Goal: Information Seeking & Learning: Learn about a topic

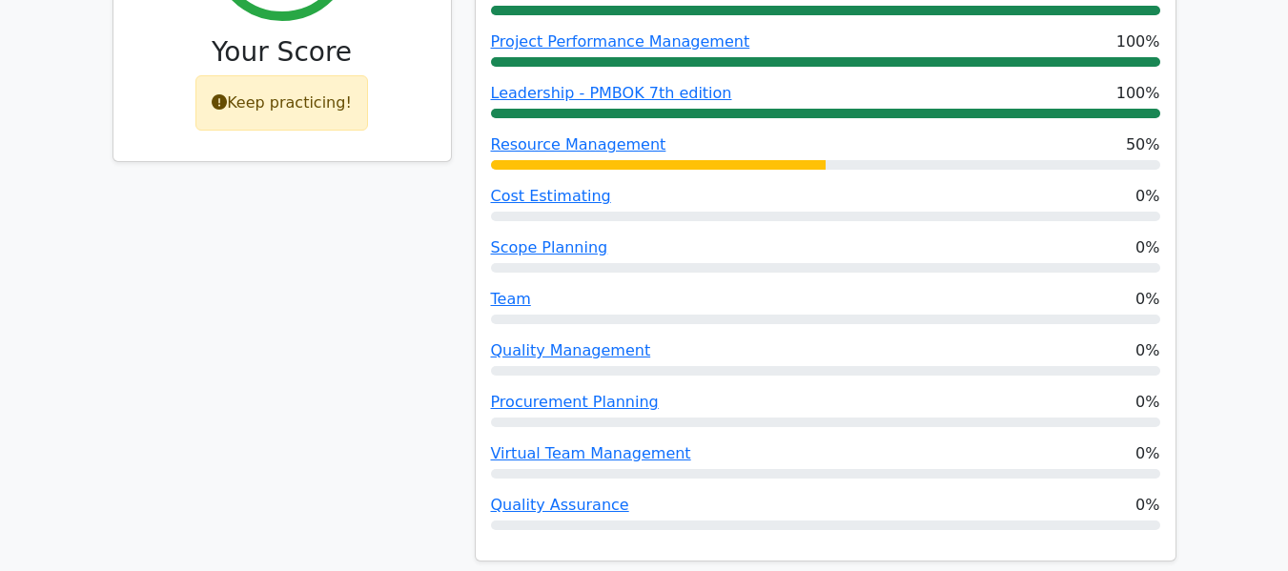
scroll to position [999, 0]
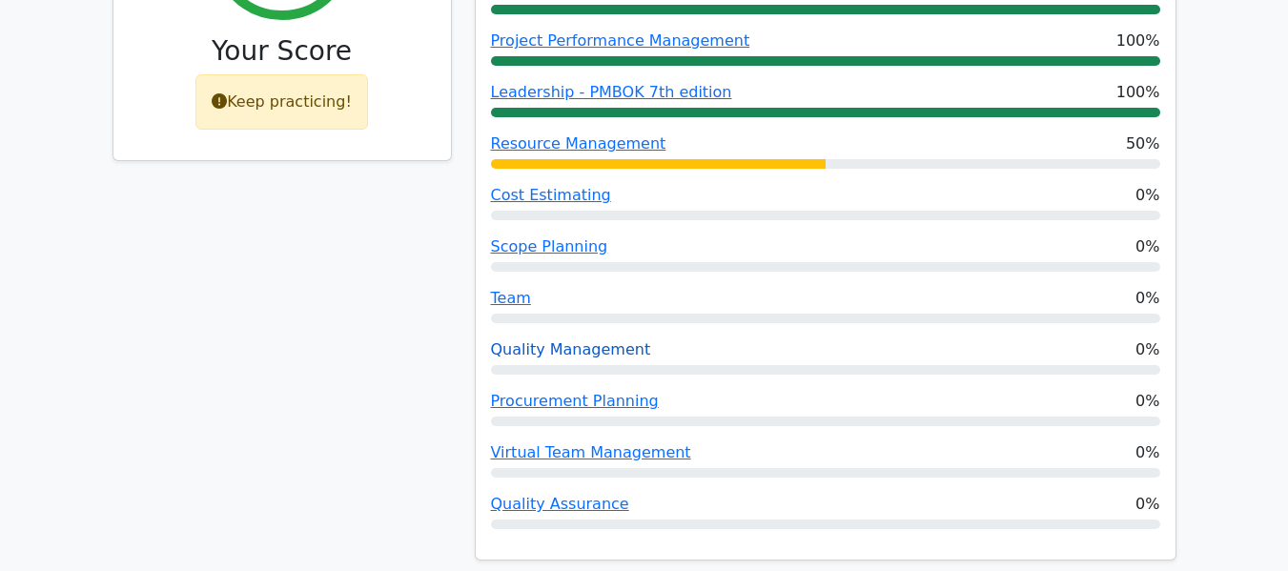
click at [571, 340] on link "Quality Management" at bounding box center [571, 349] width 160 height 18
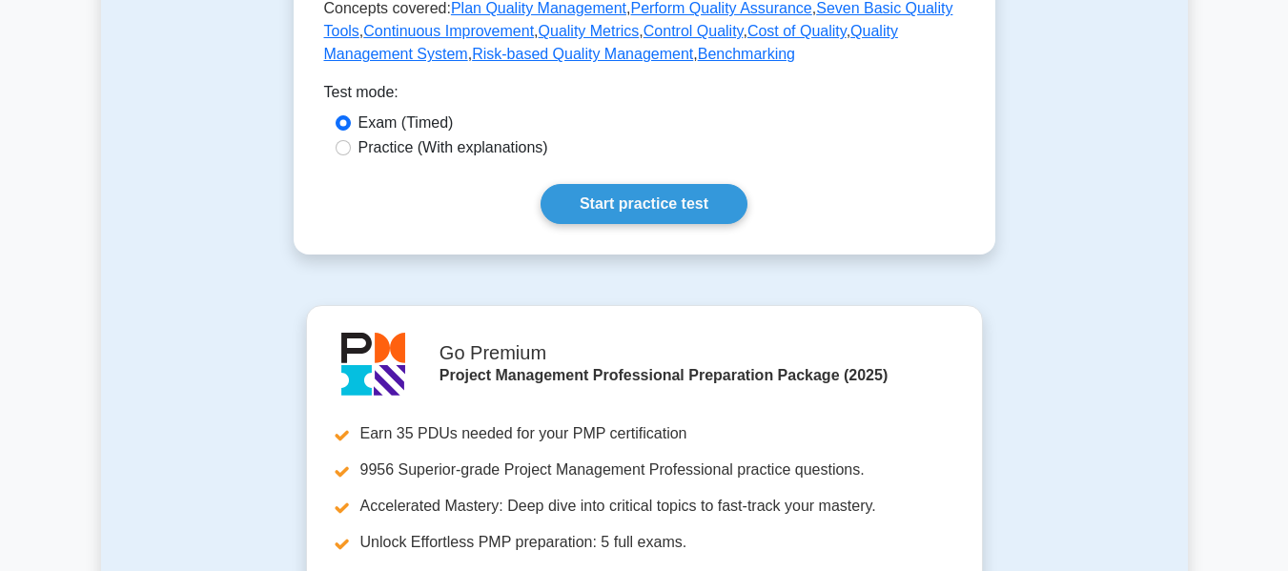
scroll to position [971, 0]
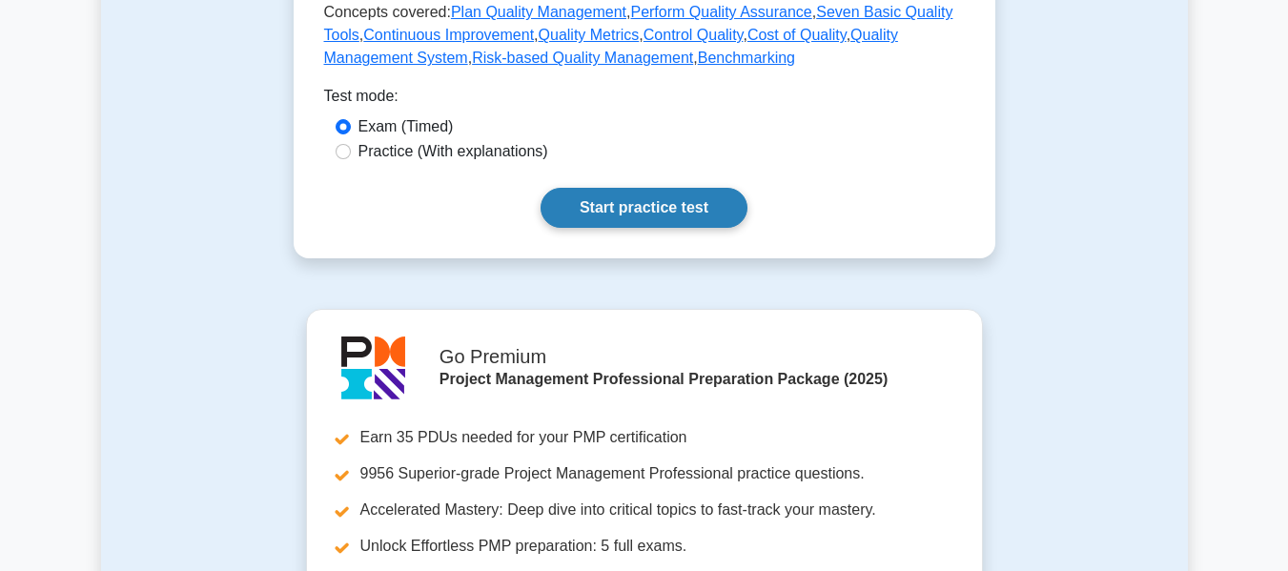
click at [656, 201] on link "Start practice test" at bounding box center [644, 208] width 207 height 40
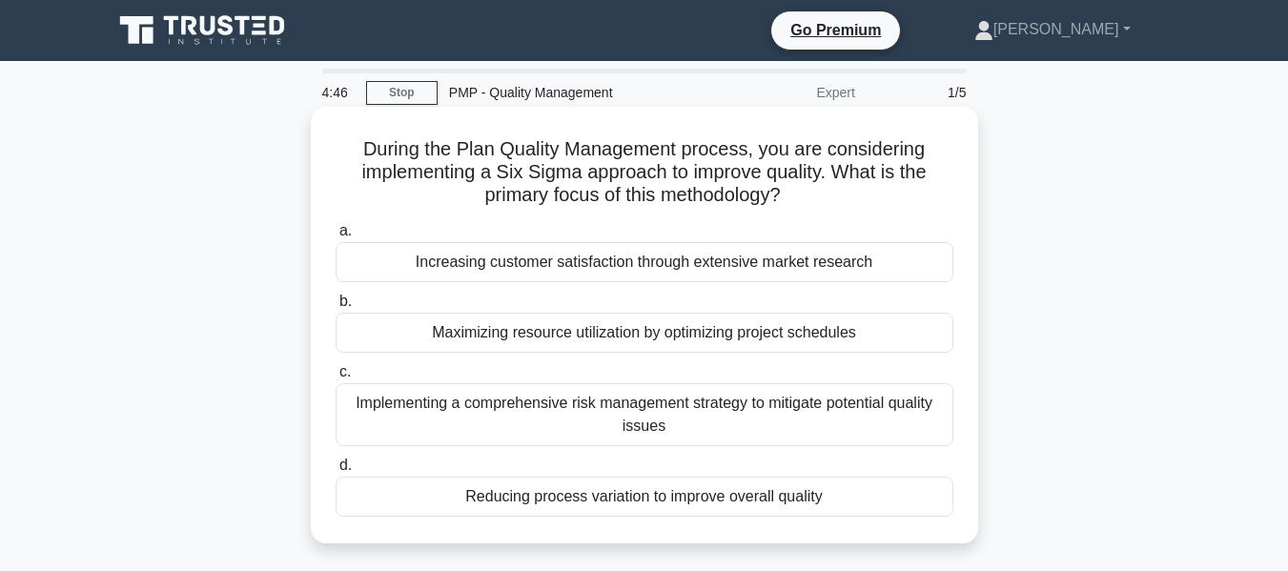
click at [623, 497] on div "Reducing process variation to improve overall quality" at bounding box center [645, 497] width 618 height 40
click at [336, 472] on input "d. Reducing process variation to improve overall quality" at bounding box center [336, 466] width 0 height 12
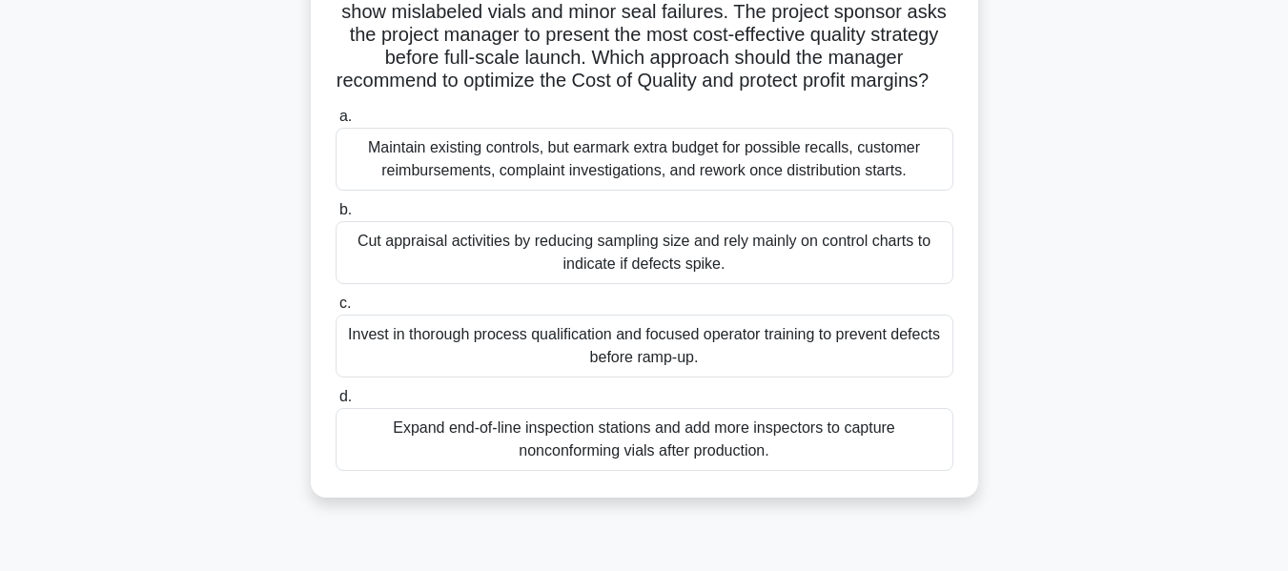
scroll to position [166, 0]
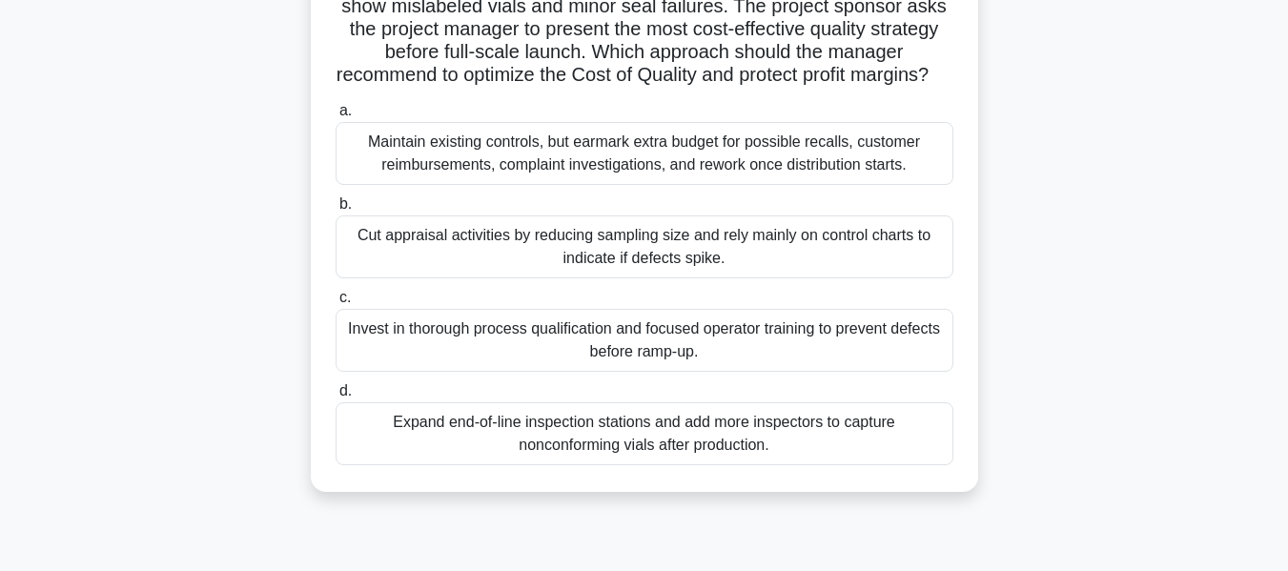
click at [610, 358] on div "Invest in thorough process qualification and focused operator training to preve…" at bounding box center [645, 340] width 618 height 63
click at [336, 304] on input "c. Invest in thorough process qualification and focused operator training to pr…" at bounding box center [336, 298] width 0 height 12
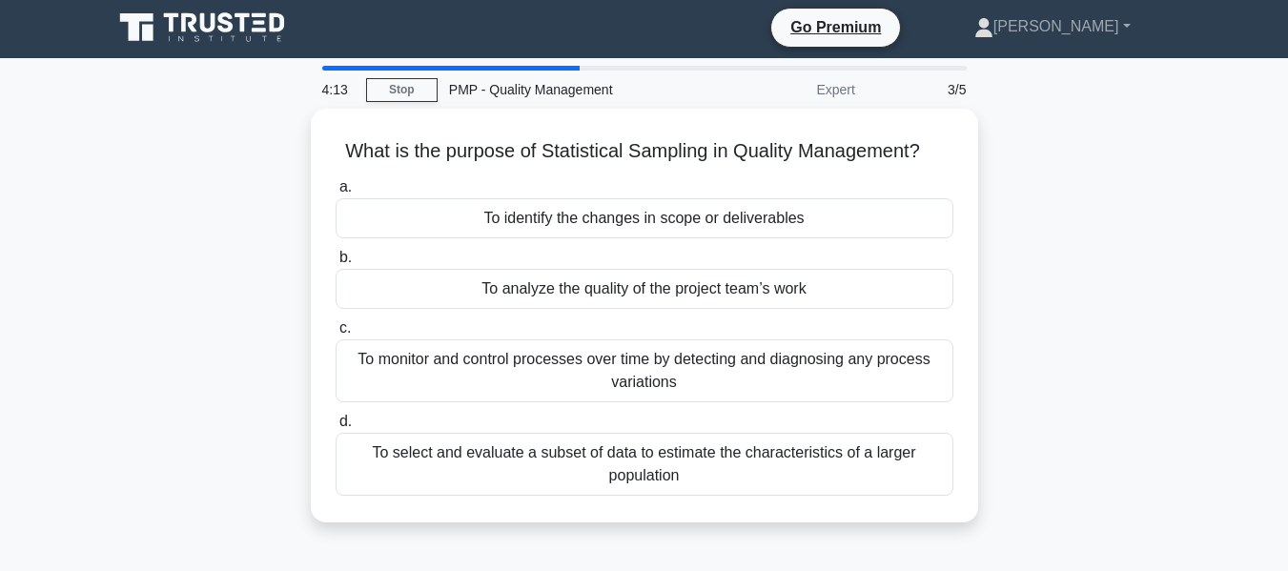
scroll to position [0, 0]
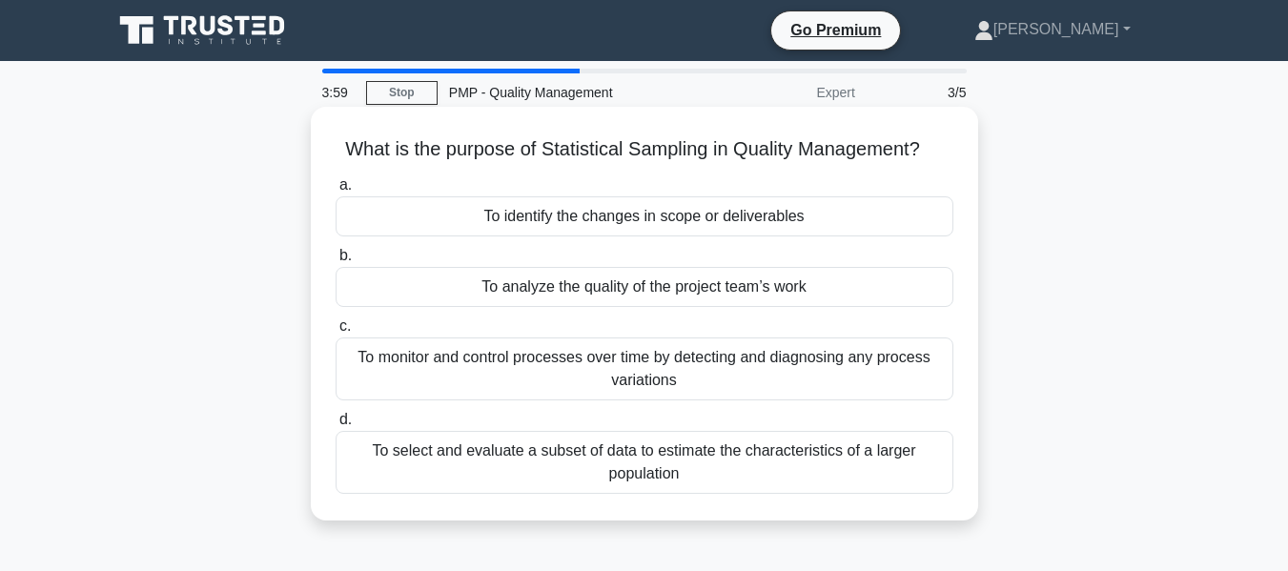
click at [734, 459] on div "To select and evaluate a subset of data to estimate the characteristics of a la…" at bounding box center [645, 462] width 618 height 63
click at [336, 426] on input "d. To select and evaluate a subset of data to estimate the characteristics of a…" at bounding box center [336, 420] width 0 height 12
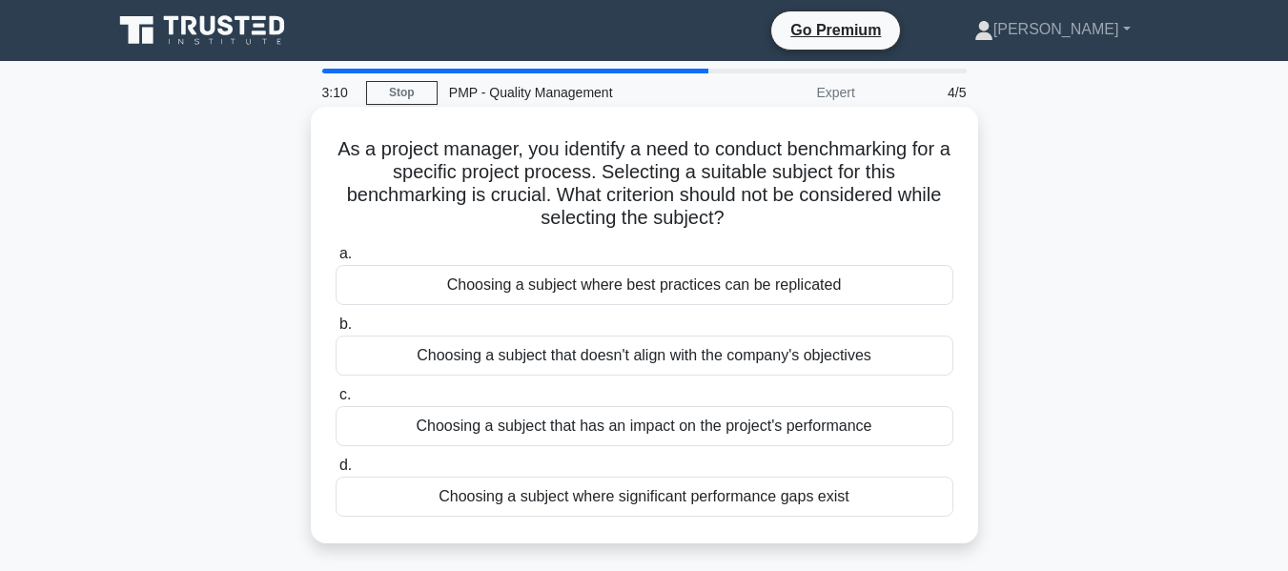
click at [579, 281] on div "Choosing a subject where best practices can be replicated" at bounding box center [645, 285] width 618 height 40
click at [336, 260] on input "a. Choosing a subject where best practices can be replicated" at bounding box center [336, 254] width 0 height 12
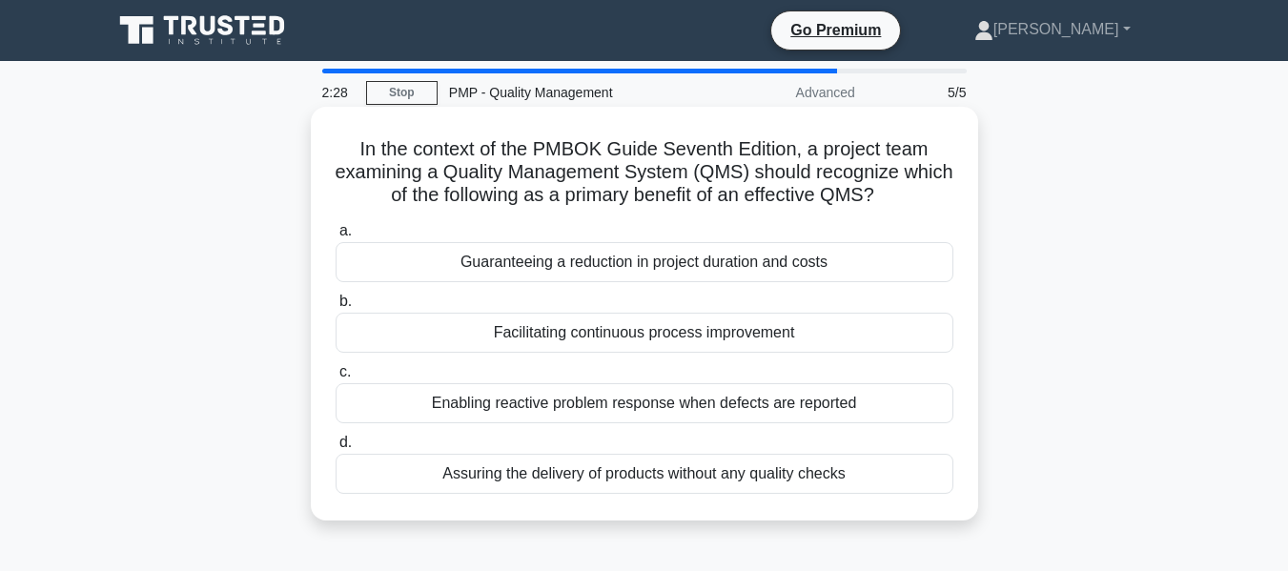
click at [559, 328] on div "Facilitating continuous process improvement" at bounding box center [645, 333] width 618 height 40
click at [336, 308] on input "b. Facilitating continuous process improvement" at bounding box center [336, 302] width 0 height 12
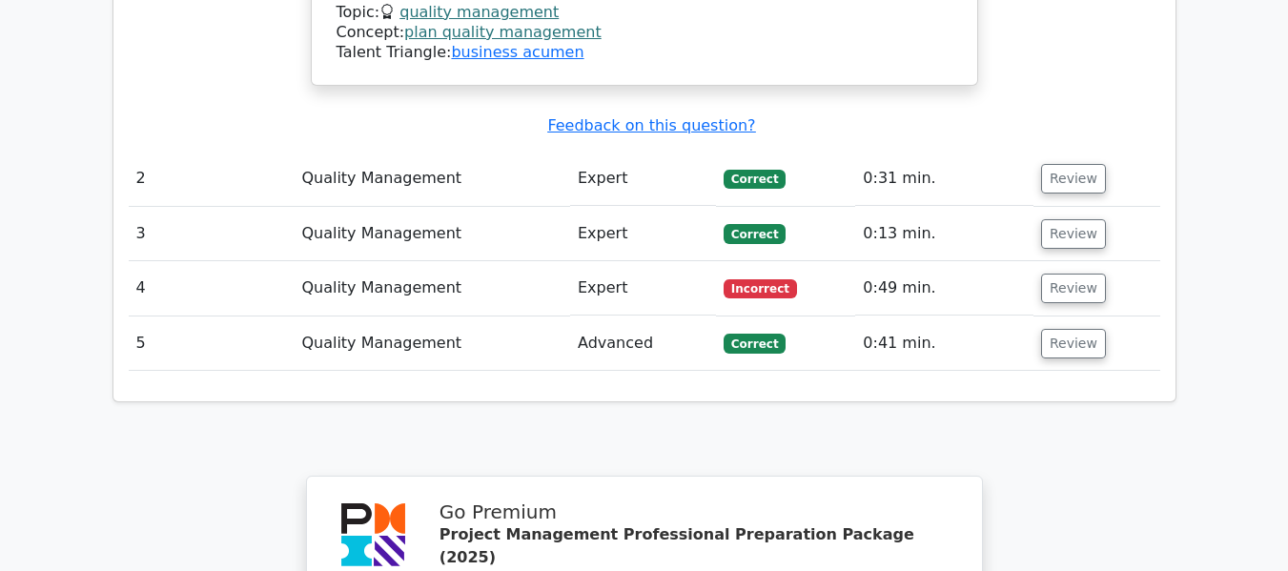
scroll to position [2613, 0]
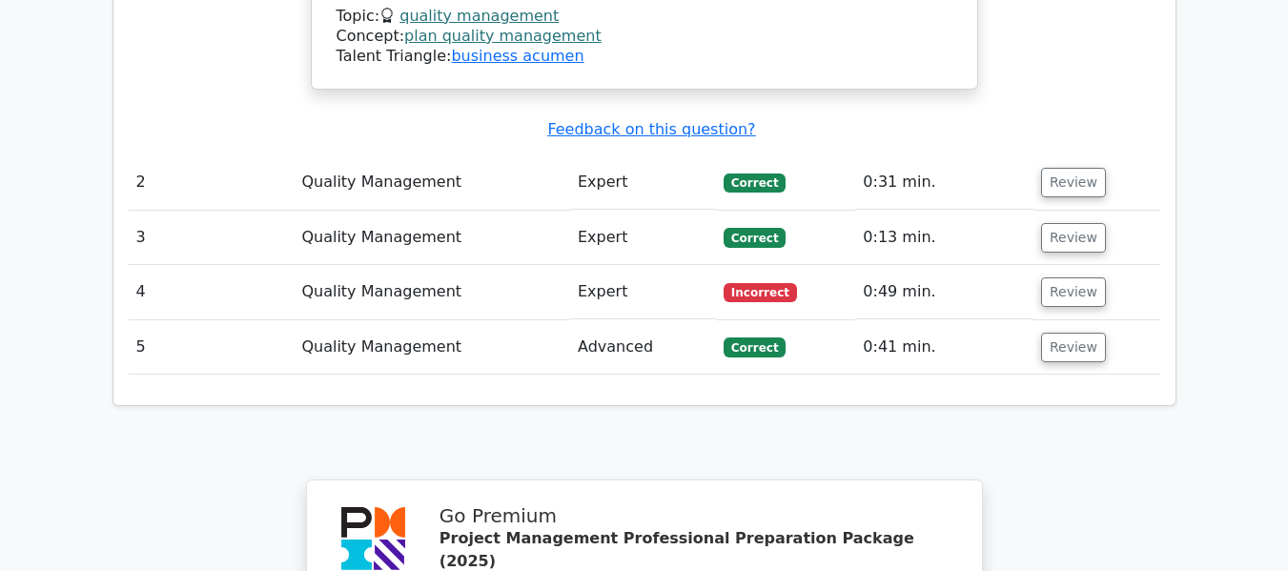
click at [379, 265] on td "Quality Management" at bounding box center [432, 292] width 277 height 54
click at [1066, 277] on button "Review" at bounding box center [1073, 292] width 65 height 30
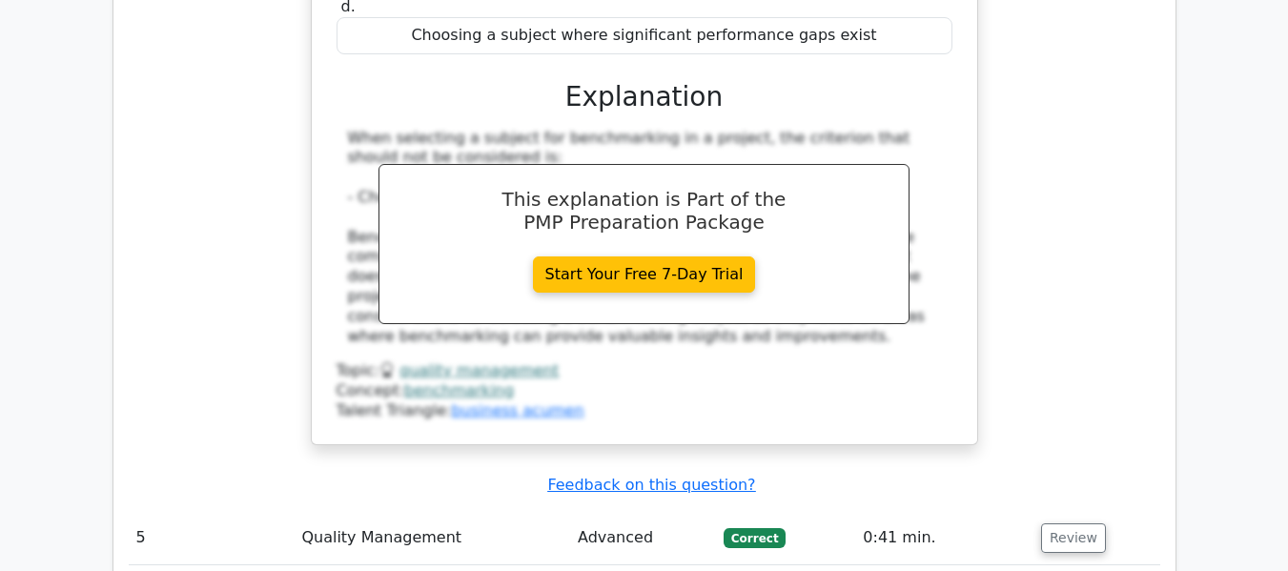
scroll to position [3413, 0]
